Goal: Task Accomplishment & Management: Use online tool/utility

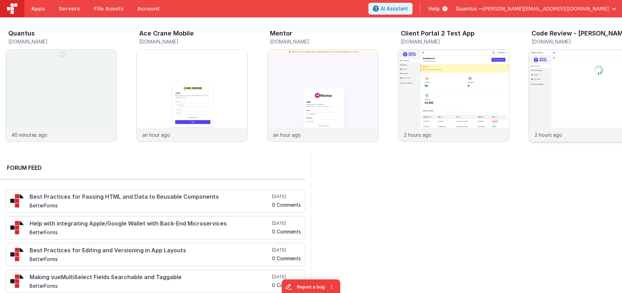
drag, startPoint x: 460, startPoint y: 73, endPoint x: 565, endPoint y: 125, distance: 117.5
click at [545, 182] on div "Quantus [DOMAIN_NAME] 40 minutes ago Ace Crane Mobile [DOMAIN_NAME] an hour ago…" at bounding box center [311, 163] width 622 height 293
click at [565, 126] on img at bounding box center [584, 105] width 111 height 111
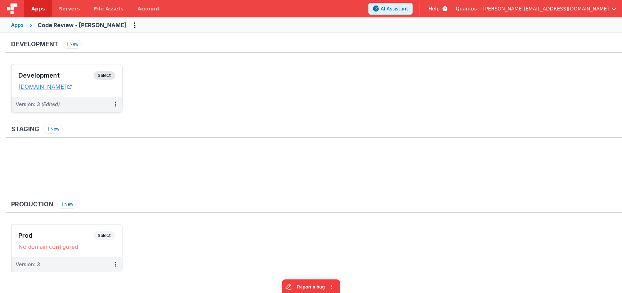
click at [56, 74] on h3 "Development" at bounding box center [55, 75] width 75 height 7
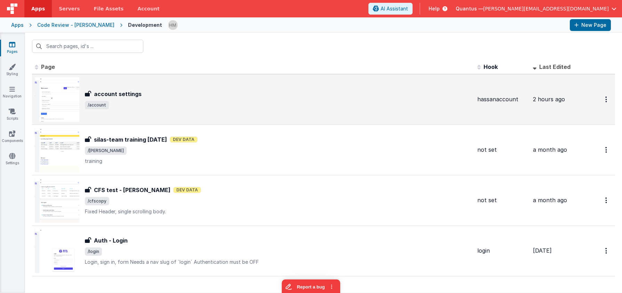
click at [166, 88] on div "account settings account settings /account" at bounding box center [253, 99] width 437 height 45
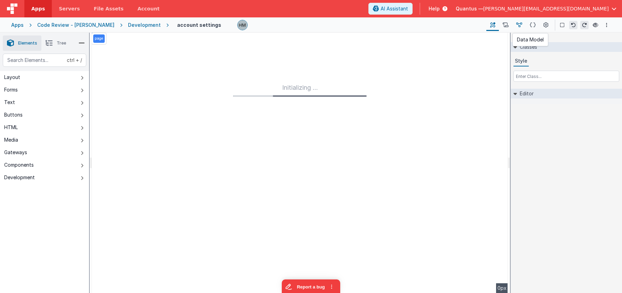
click at [519, 25] on icon at bounding box center [519, 25] width 6 height 7
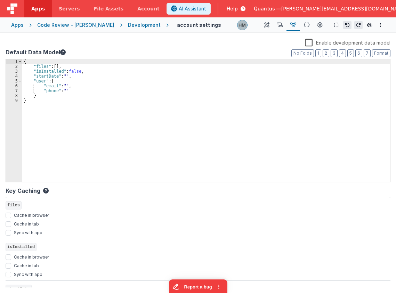
click at [30, 6] on link "Apps" at bounding box center [37, 8] width 27 height 17
